Goal: Task Accomplishment & Management: Use online tool/utility

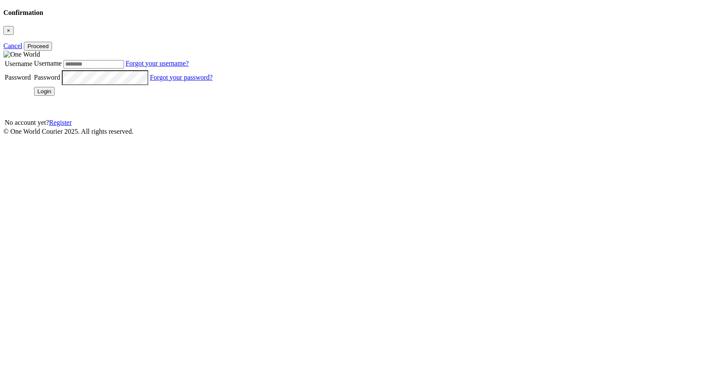
type input "*******"
click at [55, 96] on button "Login" at bounding box center [44, 91] width 21 height 9
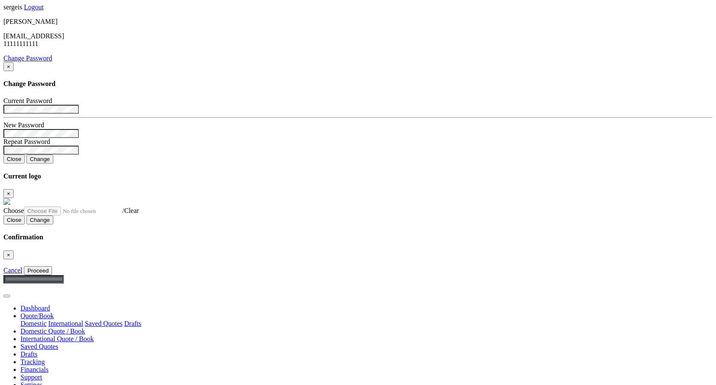
click at [45, 358] on link "Tracking" at bounding box center [32, 361] width 24 height 7
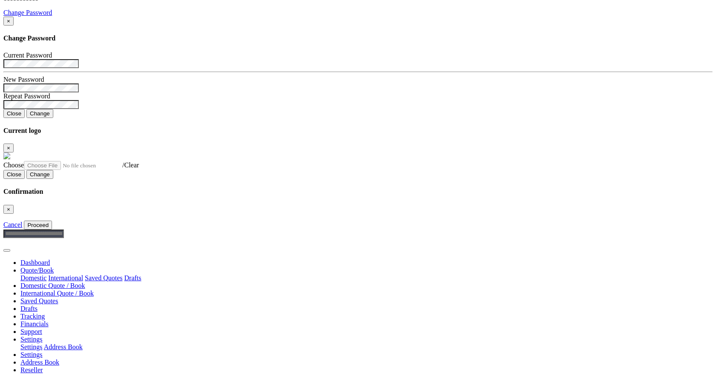
scroll to position [59, 0]
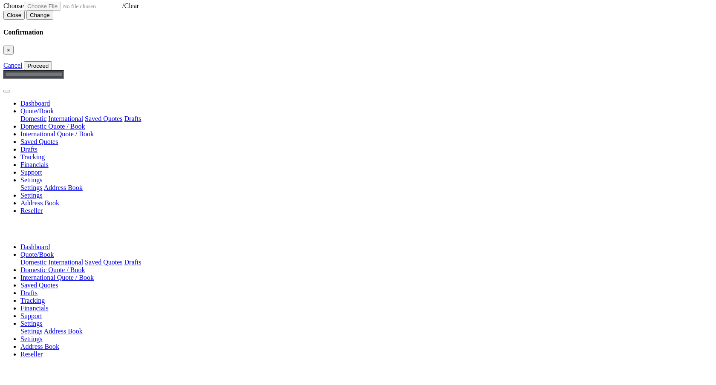
scroll to position [236, 0]
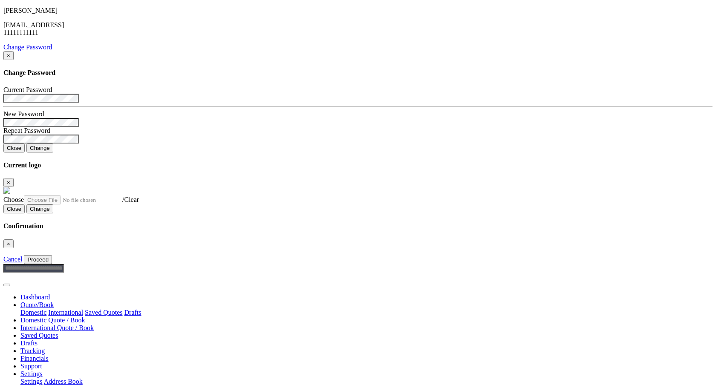
scroll to position [15, 0]
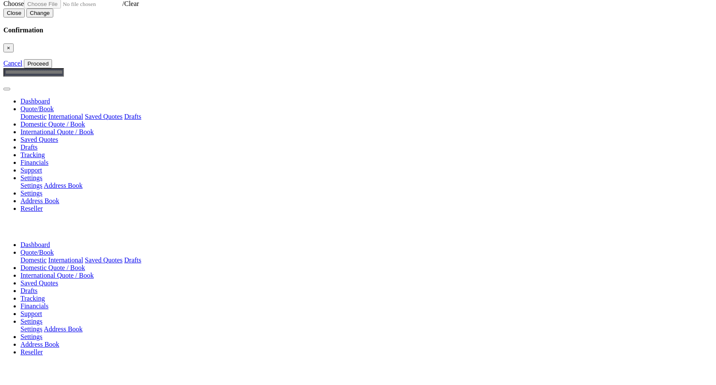
scroll to position [207, 0]
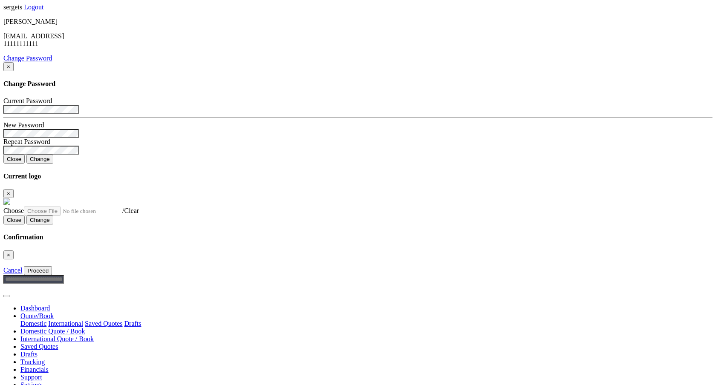
scroll to position [3, 0]
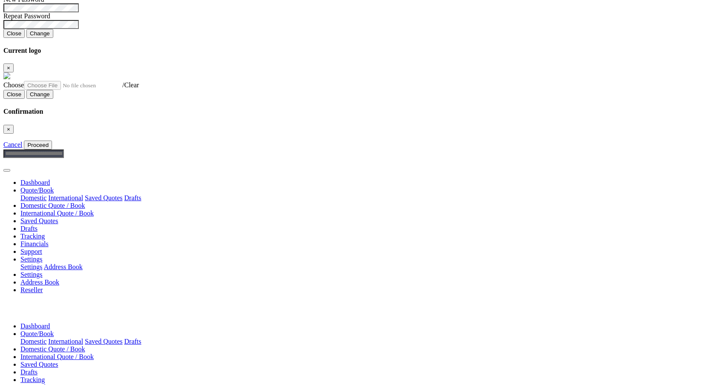
scroll to position [196, 0]
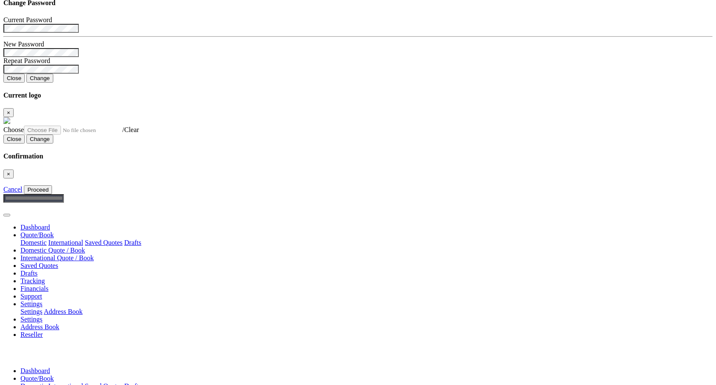
scroll to position [113, 0]
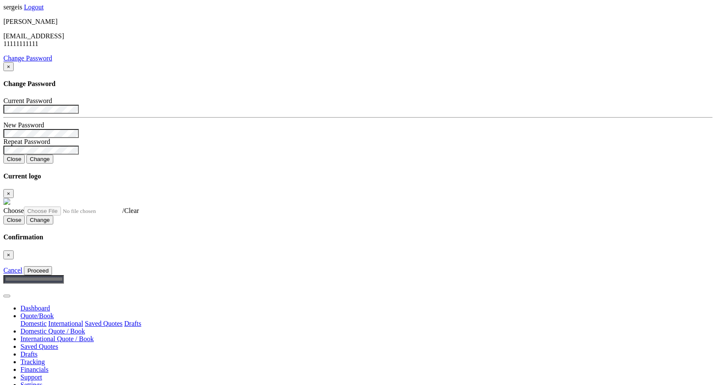
click at [45, 358] on link "Tracking" at bounding box center [32, 361] width 24 height 7
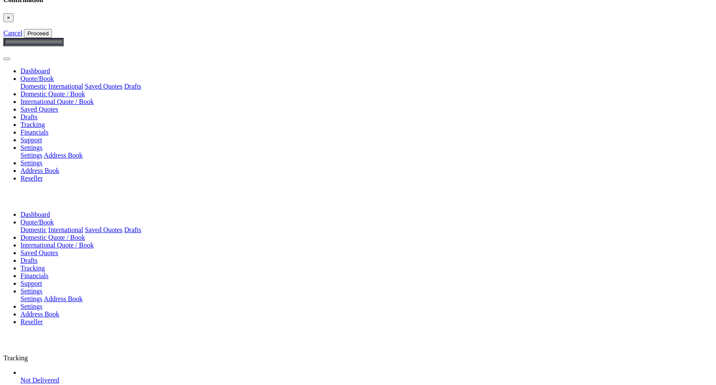
scroll to position [244, 0]
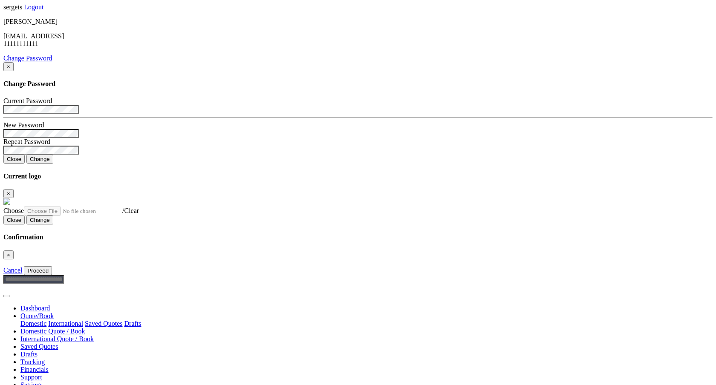
type input "**********"
type textarea "********"
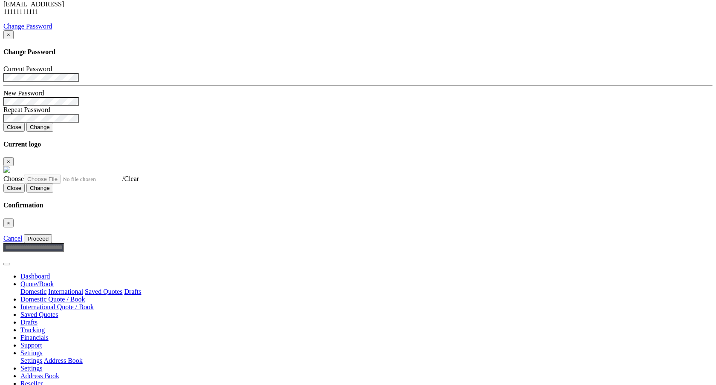
scroll to position [9, 0]
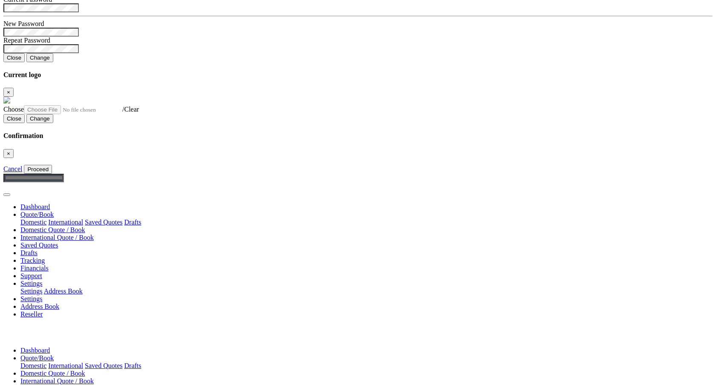
scroll to position [104, 0]
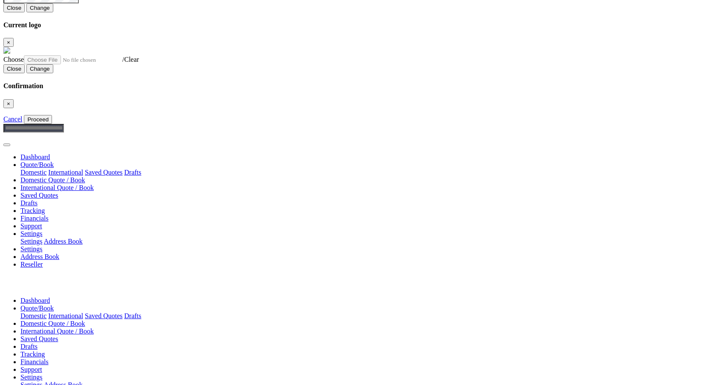
scroll to position [152, 0]
